Goal: Transaction & Acquisition: Purchase product/service

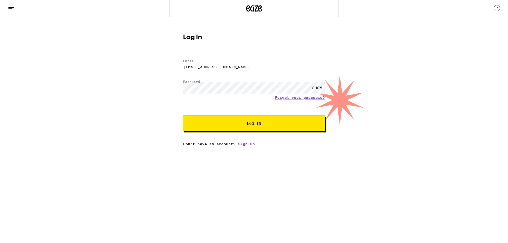
click at [250, 125] on span "Log In" at bounding box center [254, 124] width 14 height 4
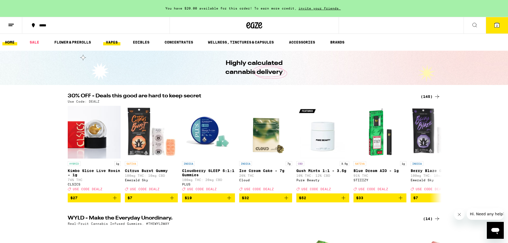
click at [115, 44] on link "VAPES" at bounding box center [111, 42] width 17 height 6
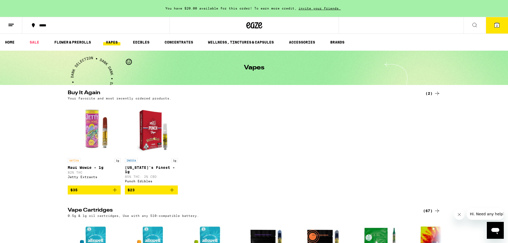
click at [498, 26] on icon at bounding box center [496, 25] width 5 height 5
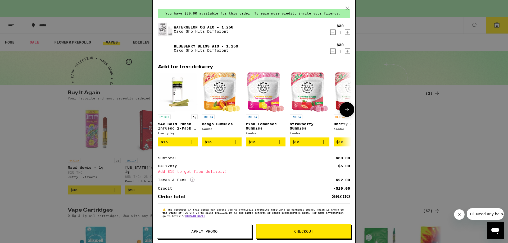
scroll to position [22, 0]
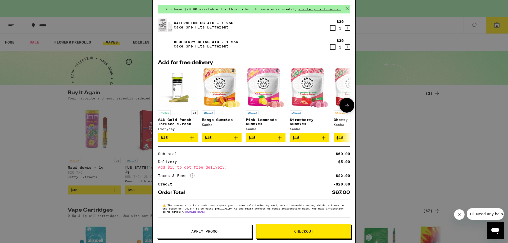
click at [345, 103] on icon at bounding box center [346, 105] width 6 height 6
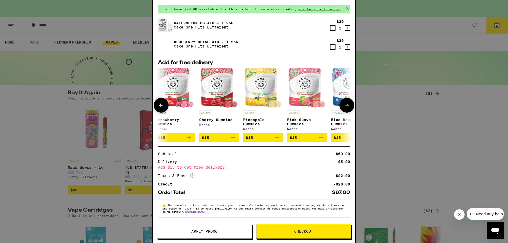
click at [345, 103] on icon at bounding box center [346, 105] width 6 height 6
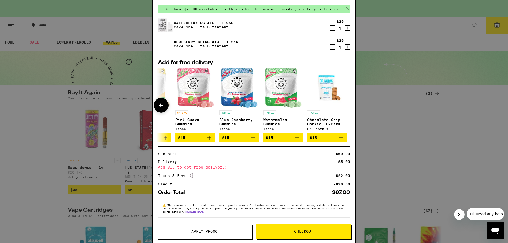
scroll to position [0, 247]
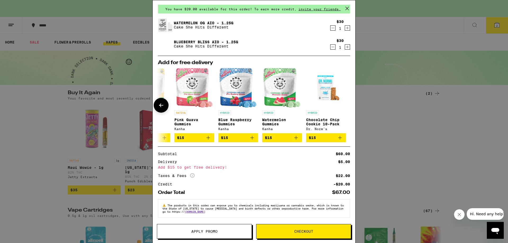
click at [345, 103] on div at bounding box center [346, 105] width 15 height 15
click at [311, 230] on span "Checkout" at bounding box center [303, 232] width 19 height 4
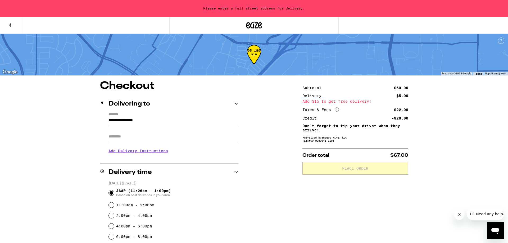
click at [126, 140] on input "Apt/Suite" at bounding box center [173, 137] width 130 height 13
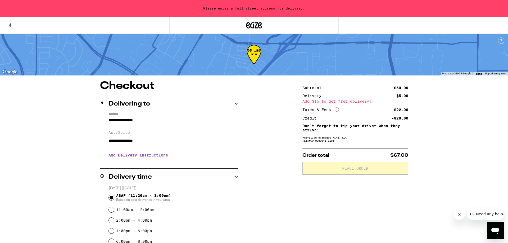
type input "**********"
click at [157, 121] on input "**********" at bounding box center [173, 121] width 130 height 9
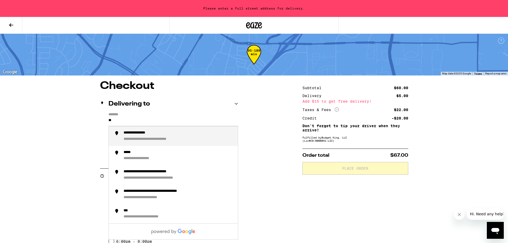
type input "*"
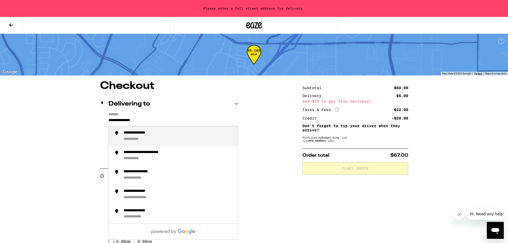
click at [148, 128] on li "**********" at bounding box center [173, 137] width 129 height 20
type input "**********"
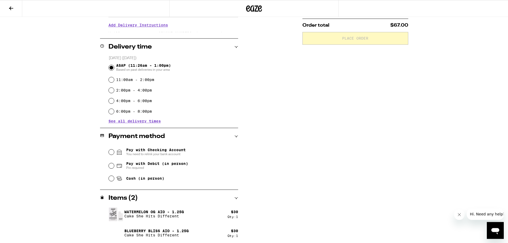
scroll to position [115, 0]
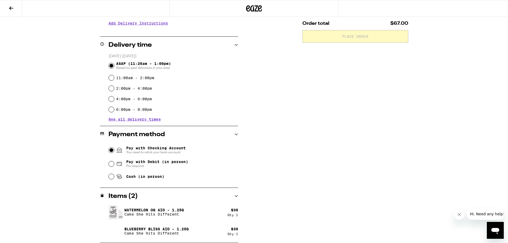
click at [112, 151] on input "Pay with Checking Account You need to relink your bank account" at bounding box center [111, 150] width 5 height 5
click at [112, 178] on input "Cash (in person)" at bounding box center [111, 176] width 5 height 5
radio input "true"
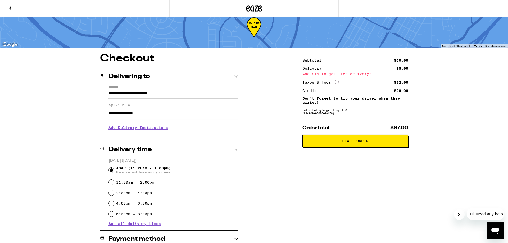
scroll to position [0, 0]
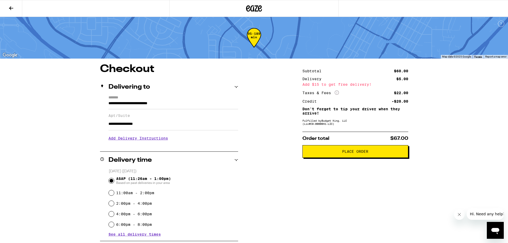
click at [375, 154] on span "Place Order" at bounding box center [355, 152] width 97 height 4
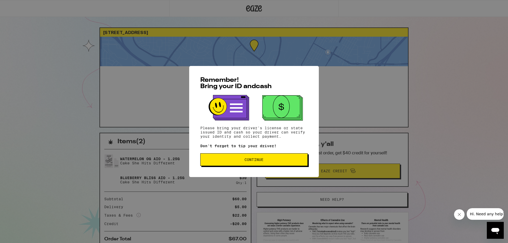
click at [258, 158] on button "Continue" at bounding box center [253, 160] width 107 height 13
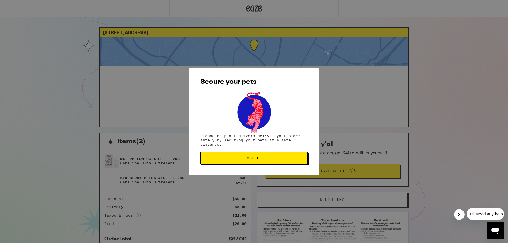
click at [258, 158] on span "Got it" at bounding box center [254, 159] width 14 height 4
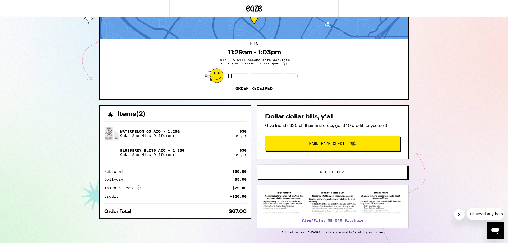
scroll to position [46, 0]
